Goal: Task Accomplishment & Management: Complete application form

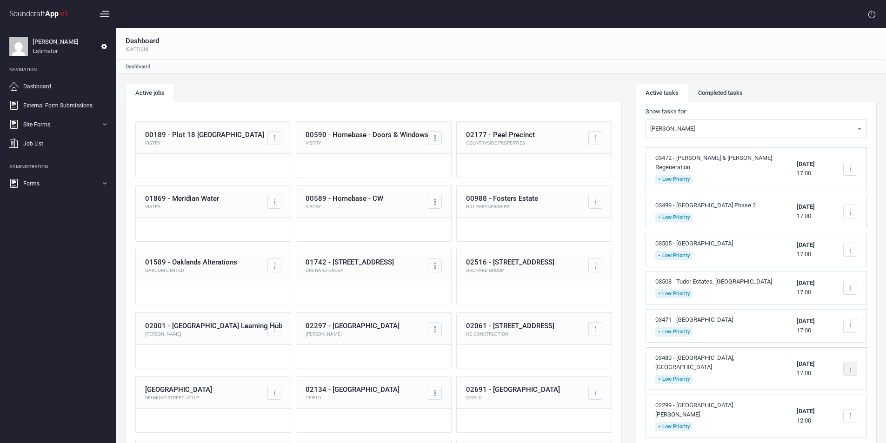
click at [851, 368] on div at bounding box center [850, 368] width 1 height 1
click at [804, 382] on link "Complete task" at bounding box center [811, 391] width 92 height 19
click at [849, 402] on button "Add Task" at bounding box center [849, 408] width 35 height 17
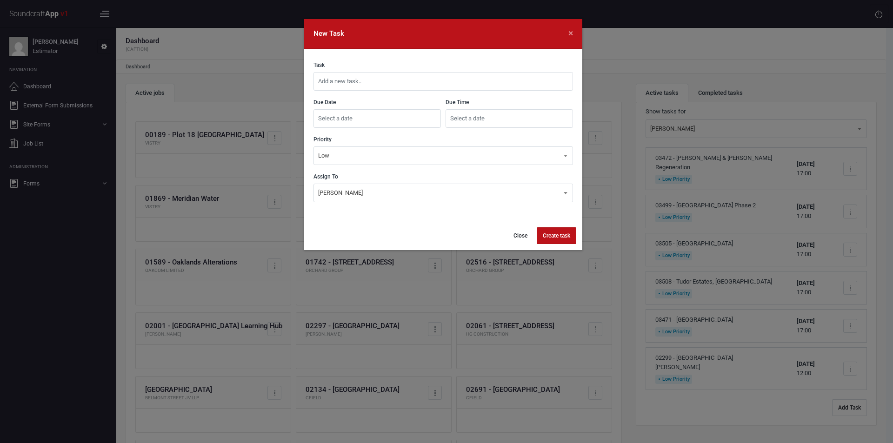
click at [405, 80] on input "text" at bounding box center [444, 81] width 260 height 19
type input "03511 - [GEOGRAPHIC_DATA]"
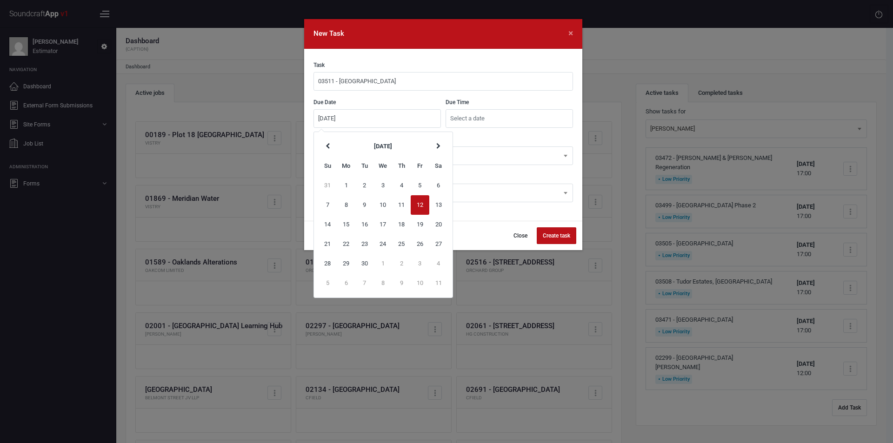
type input "[DATE]"
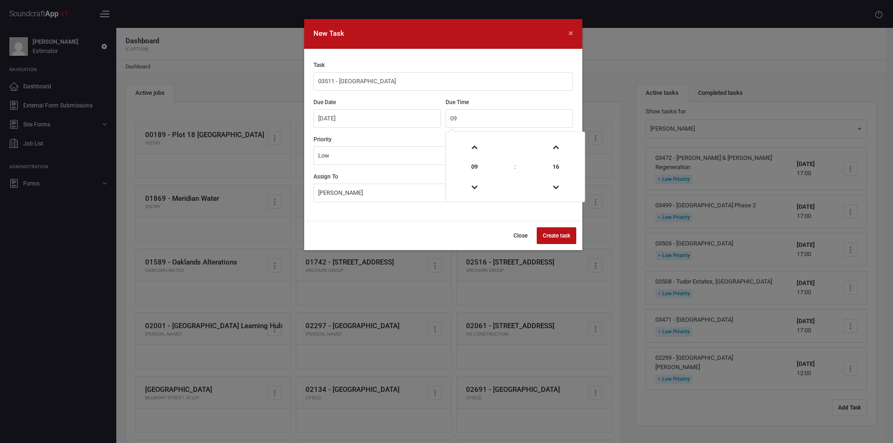
type input "0"
type input "17:00"
click at [549, 234] on button "Create task" at bounding box center [557, 236] width 40 height 17
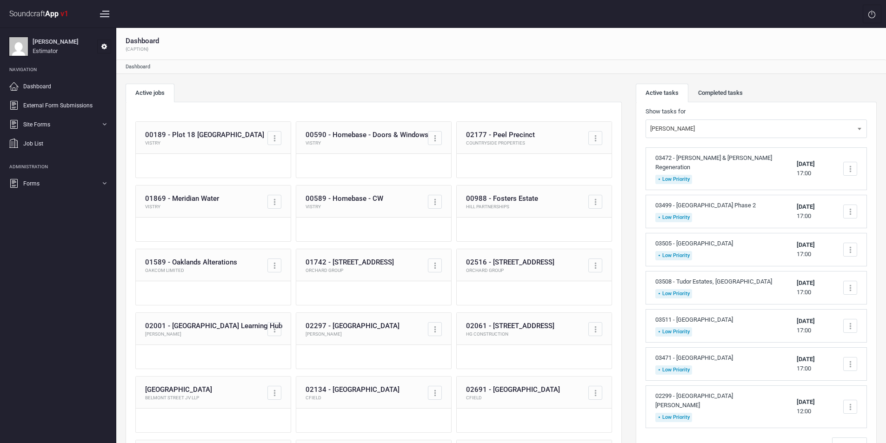
scroll to position [47, 0]
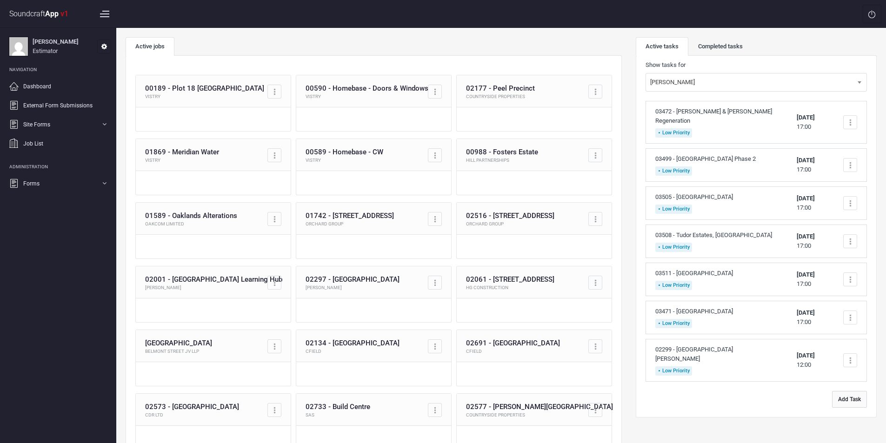
drag, startPoint x: 845, startPoint y: 389, endPoint x: 392, endPoint y: 173, distance: 502.2
click at [846, 391] on button "Add Task" at bounding box center [849, 399] width 35 height 17
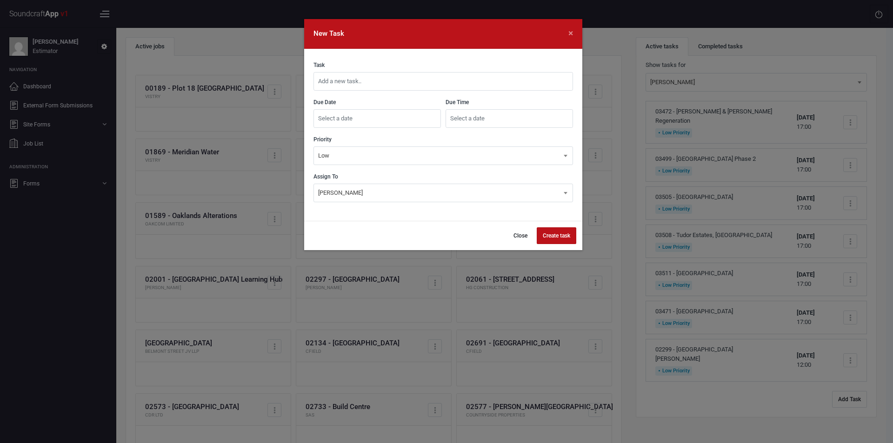
click at [337, 83] on input "text" at bounding box center [444, 81] width 260 height 19
type input "01245 - Nine Elms"
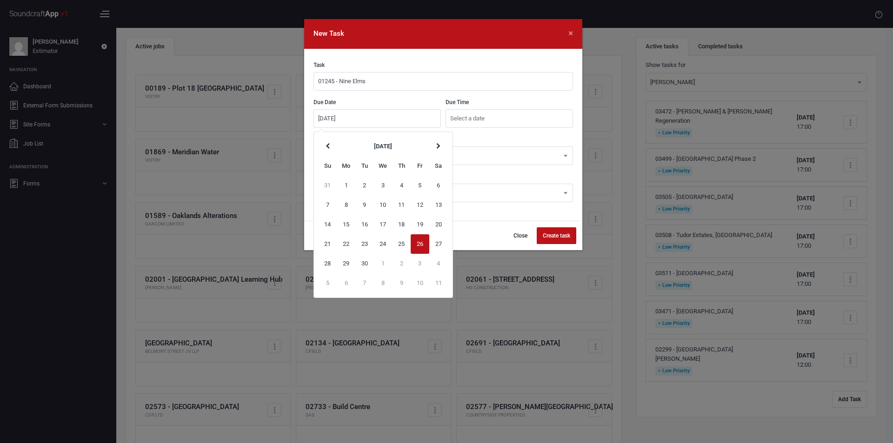
type input "[DATE]"
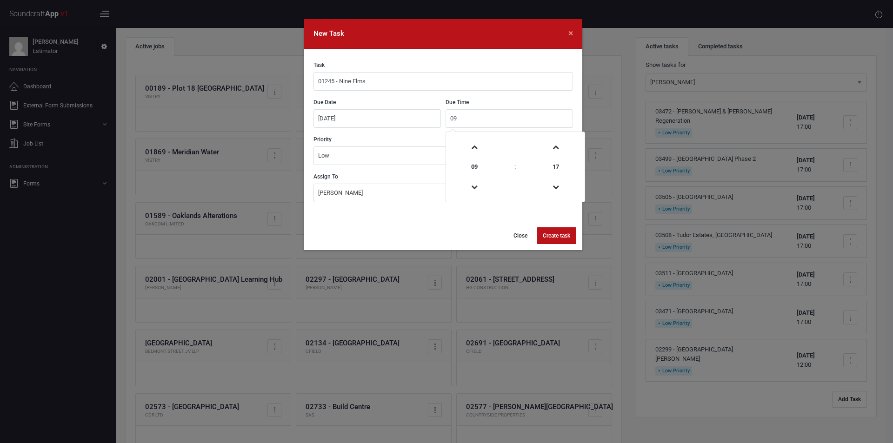
type input "0"
type input "17:00"
click at [551, 241] on button "Create task" at bounding box center [557, 236] width 40 height 17
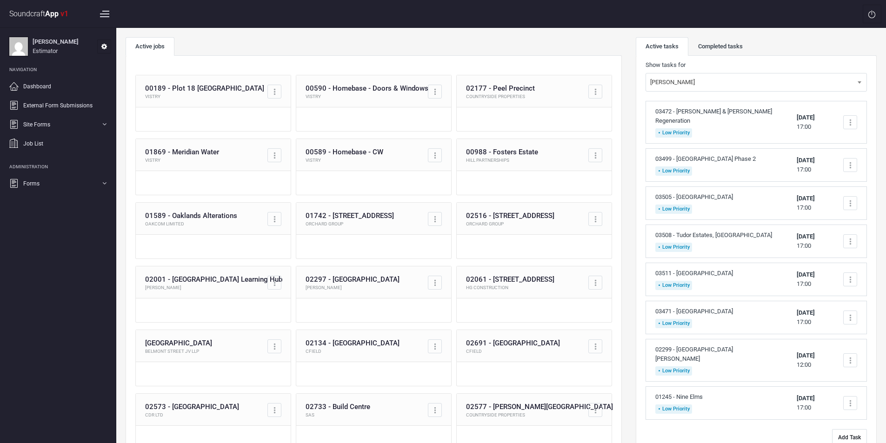
scroll to position [0, 0]
